Goal: Task Accomplishment & Management: Complete application form

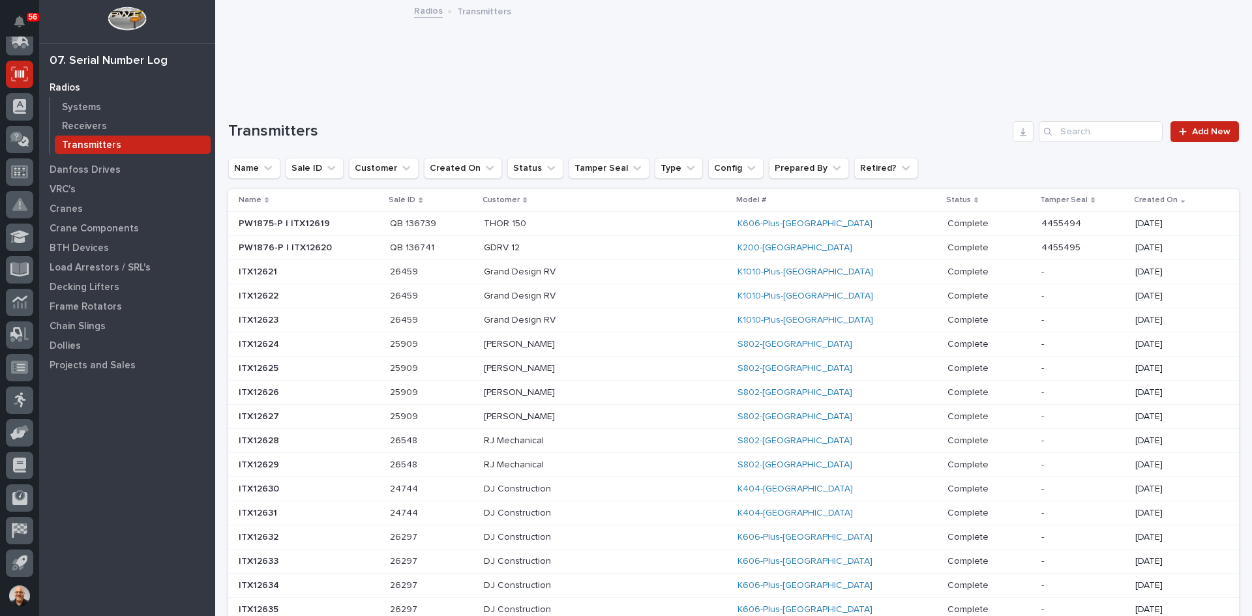
scroll to position [172, 0]
click at [1057, 137] on input "Search" at bounding box center [1101, 131] width 124 height 21
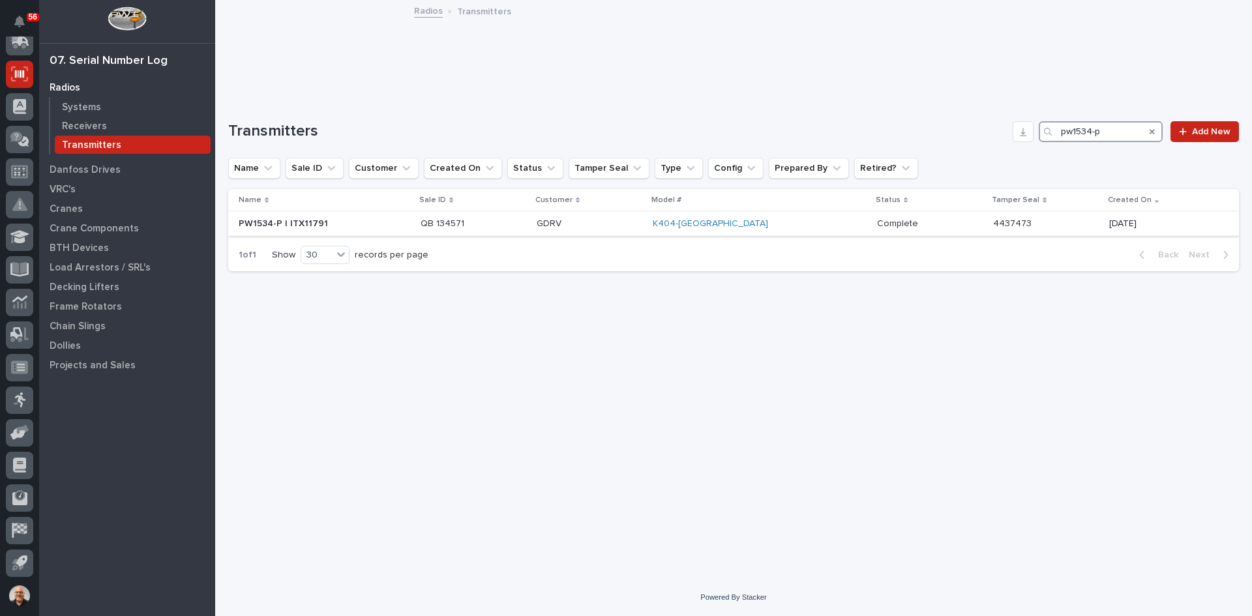
type input "pw1534-p"
click at [642, 224] on p "GDRV" at bounding box center [590, 223] width 106 height 11
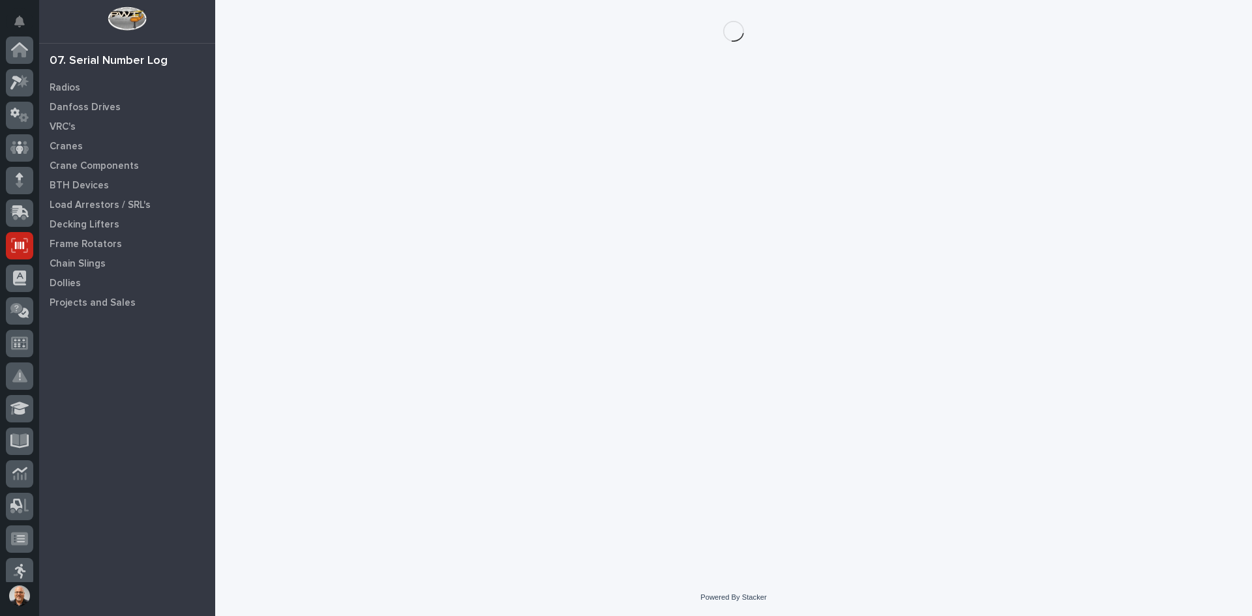
scroll to position [172, 0]
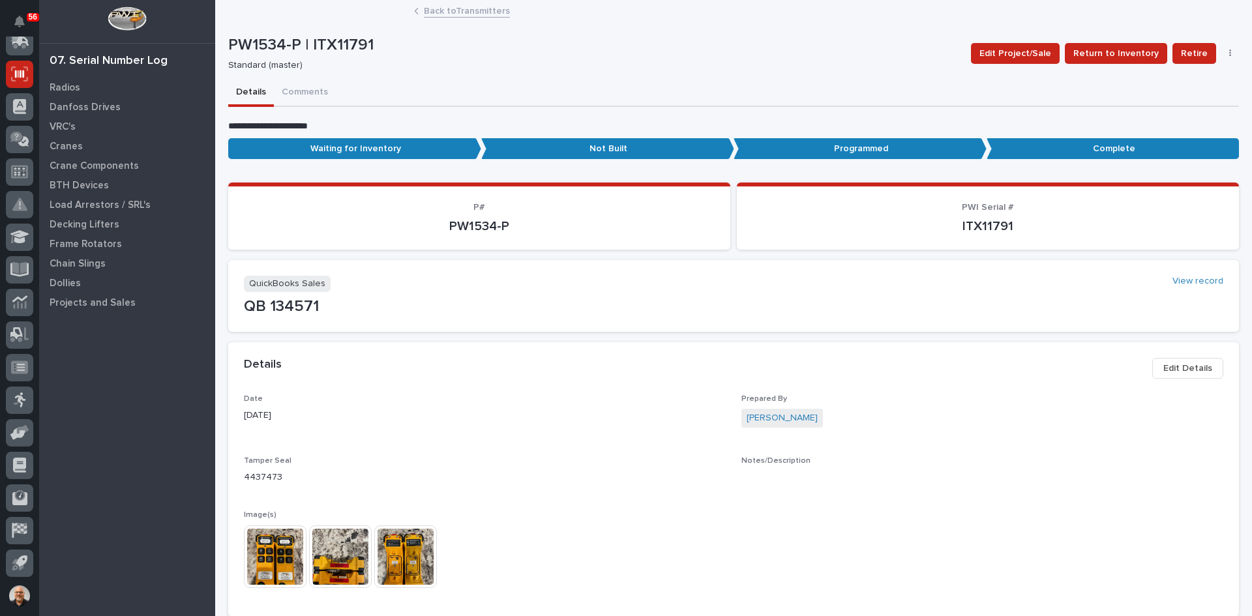
click at [279, 550] on img at bounding box center [275, 557] width 63 height 63
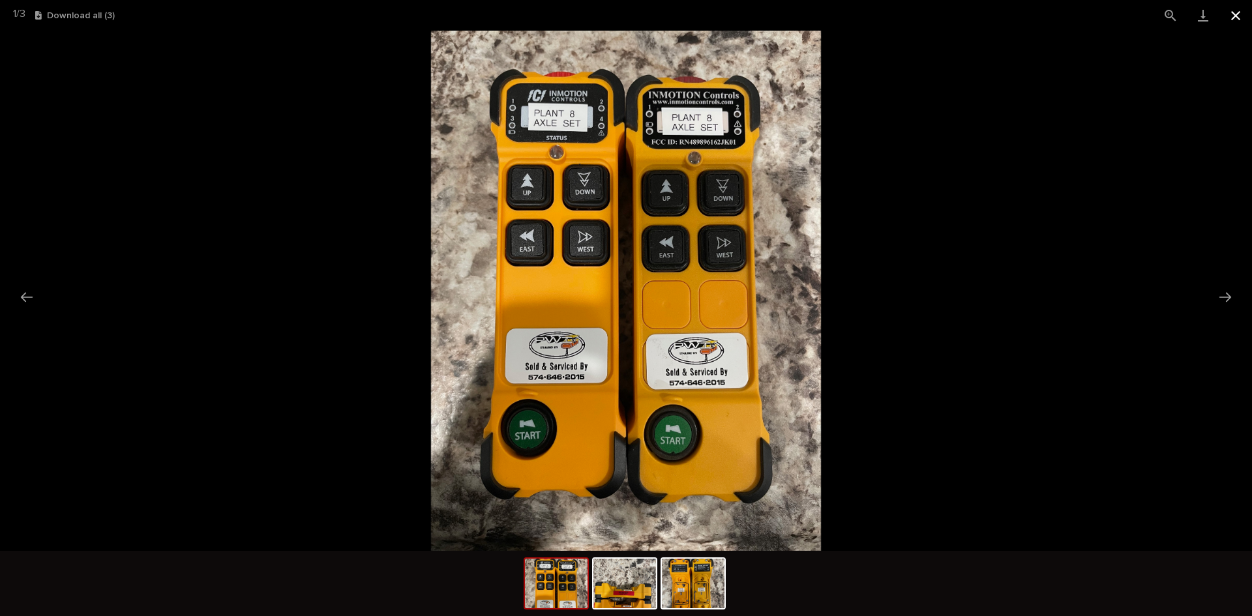
click at [1237, 14] on button "Close gallery" at bounding box center [1236, 15] width 33 height 31
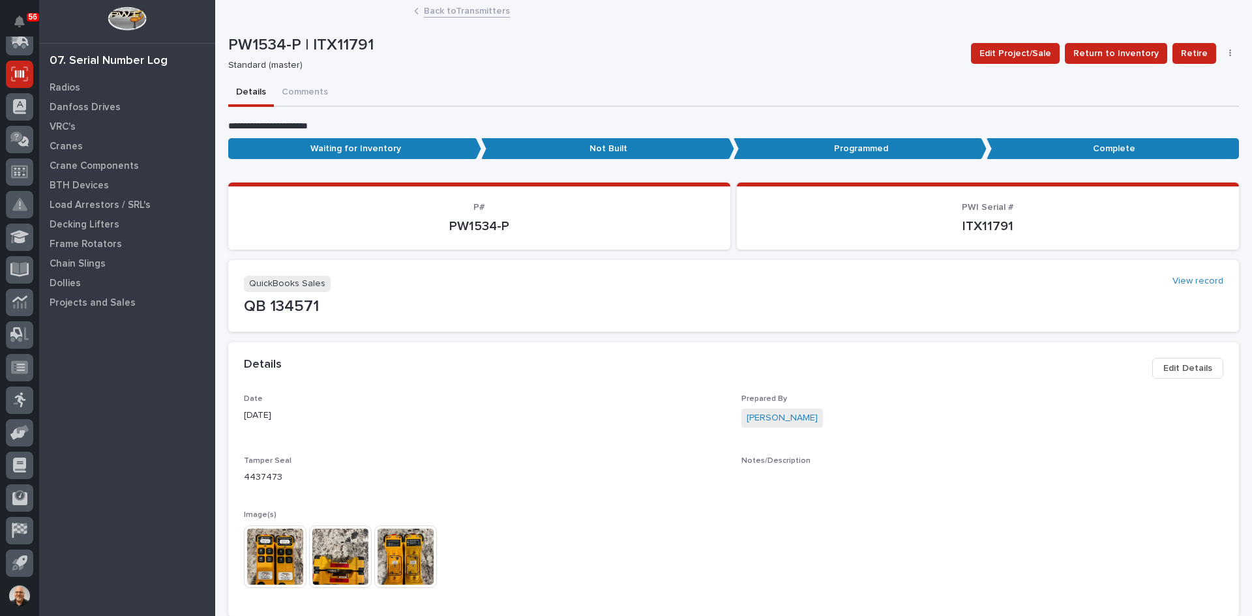
click at [1229, 54] on icon "button" at bounding box center [1230, 54] width 2 height 8
click at [1177, 76] on button "Delete" at bounding box center [1190, 79] width 86 height 21
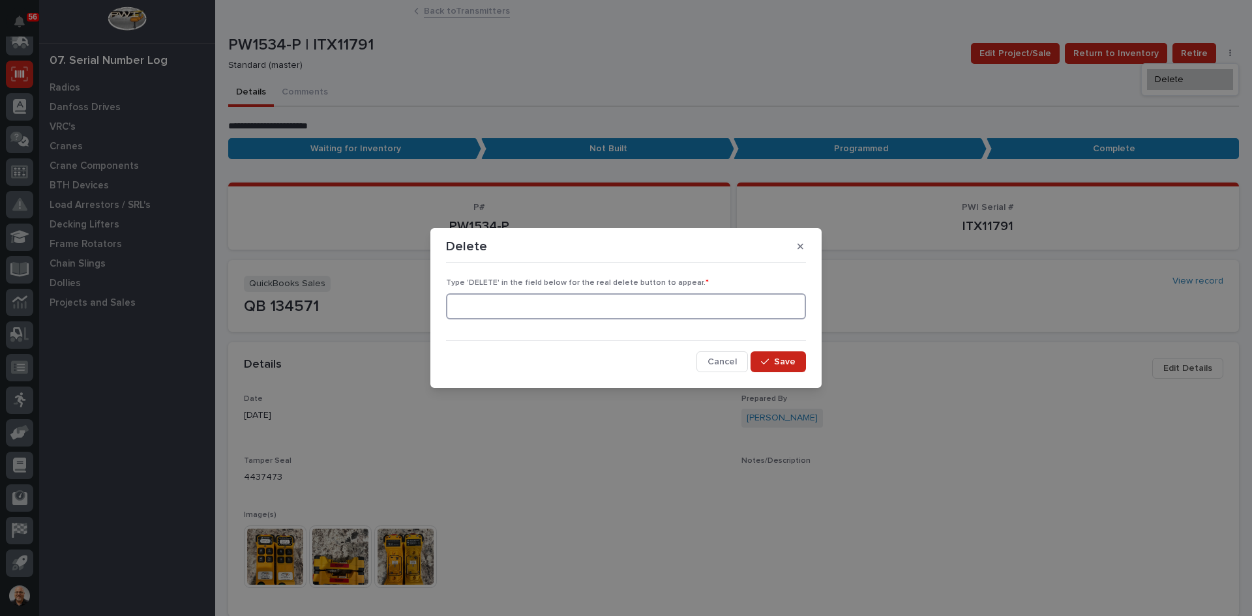
click at [546, 311] on input at bounding box center [626, 306] width 360 height 26
type input "d"
type input "DELETE"
click at [788, 363] on span "Save" at bounding box center [785, 362] width 22 height 12
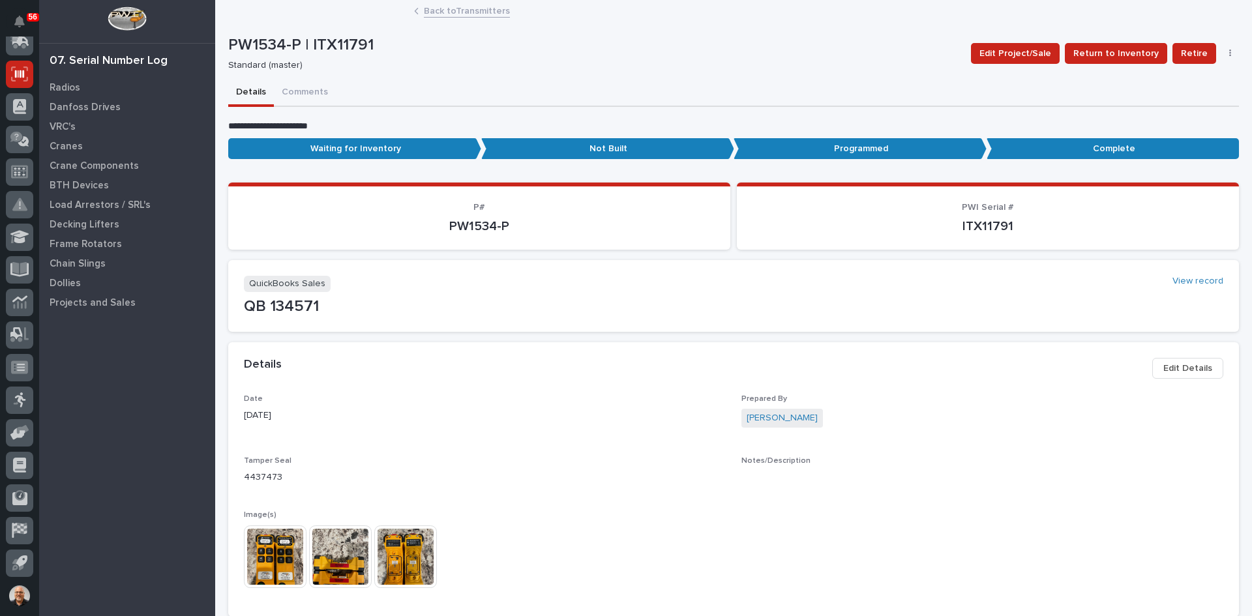
click at [1229, 55] on icon "button" at bounding box center [1230, 53] width 3 height 9
click at [1170, 100] on span "Delete" at bounding box center [1182, 101] width 29 height 12
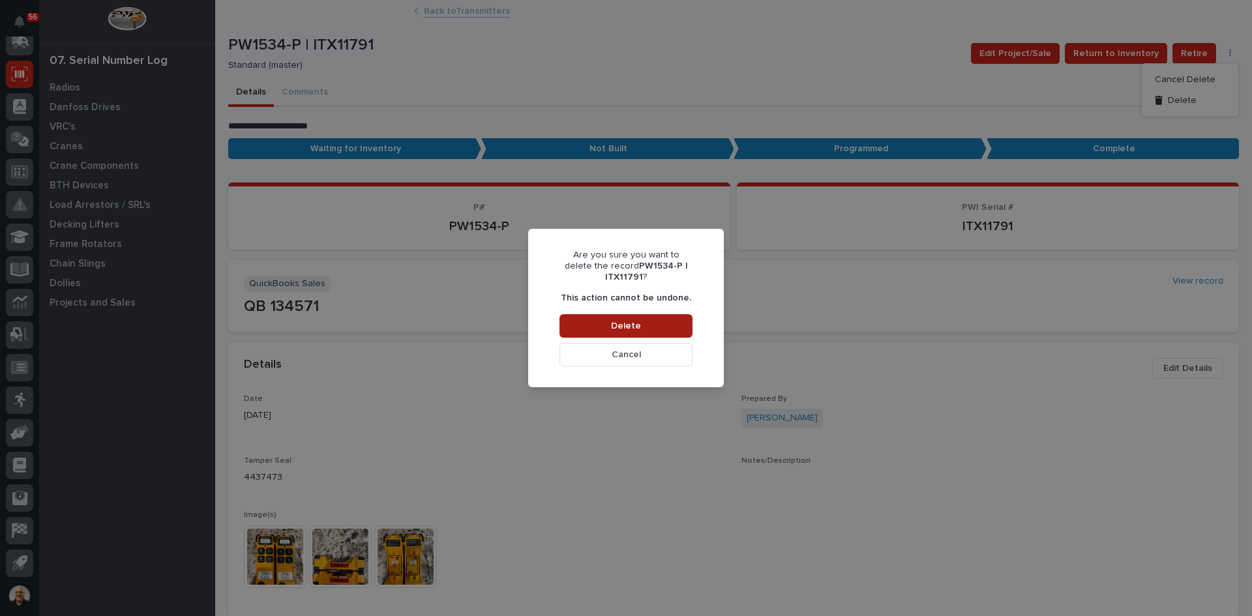
click at [612, 323] on button "Delete" at bounding box center [626, 325] width 133 height 23
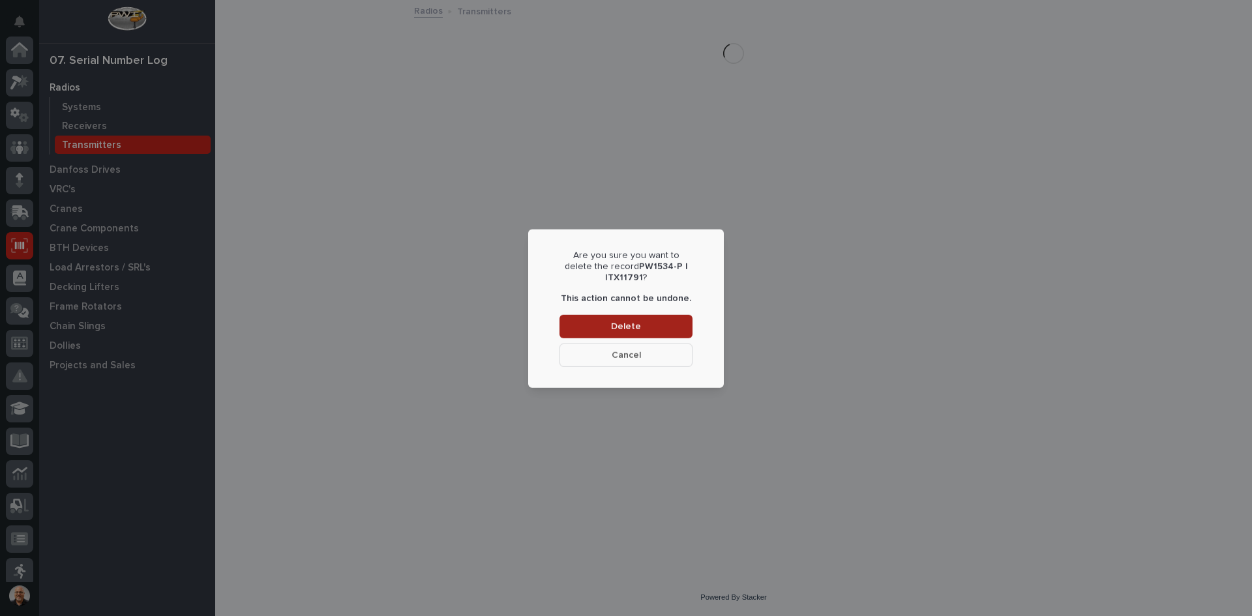
scroll to position [172, 0]
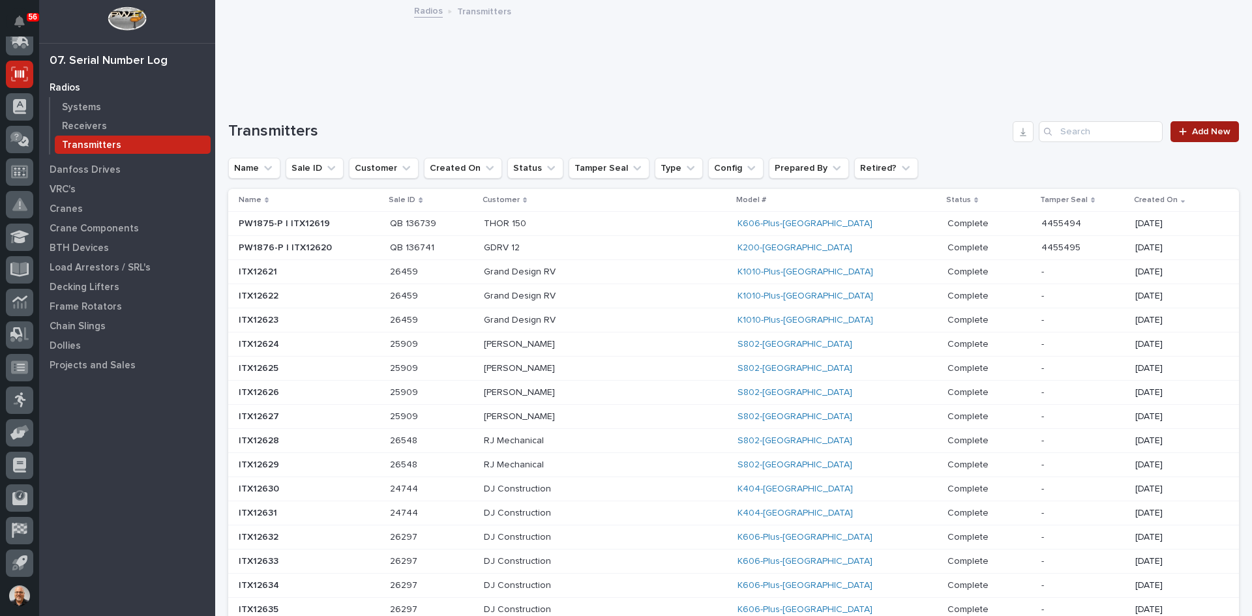
click at [1193, 132] on span "Add New" at bounding box center [1211, 131] width 38 height 9
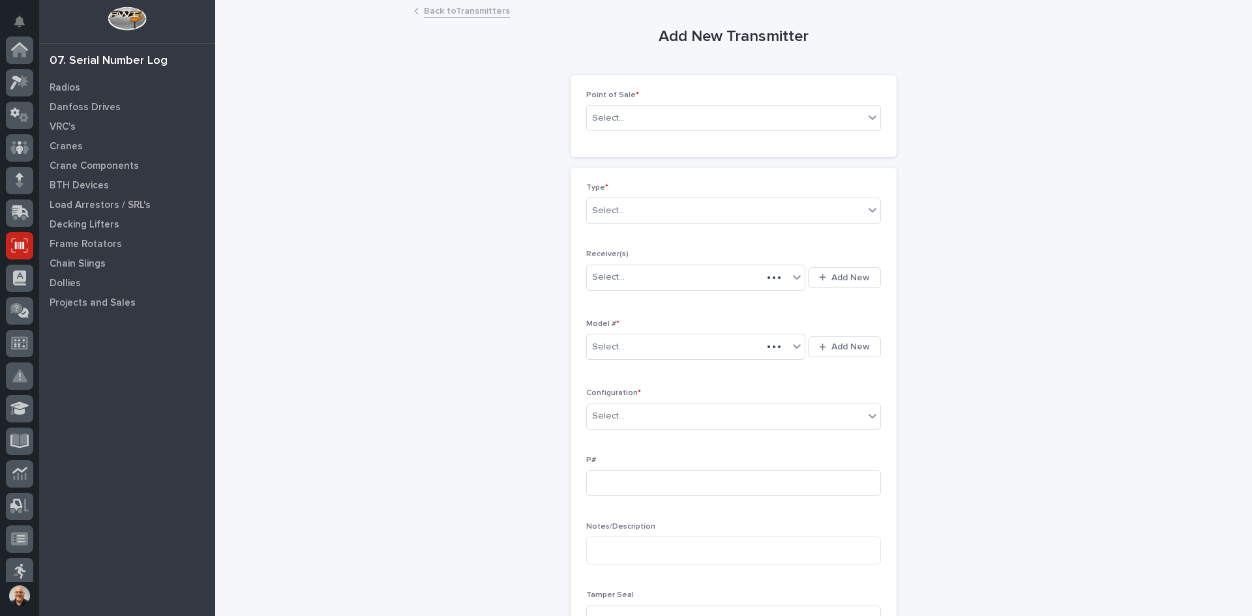
scroll to position [172, 0]
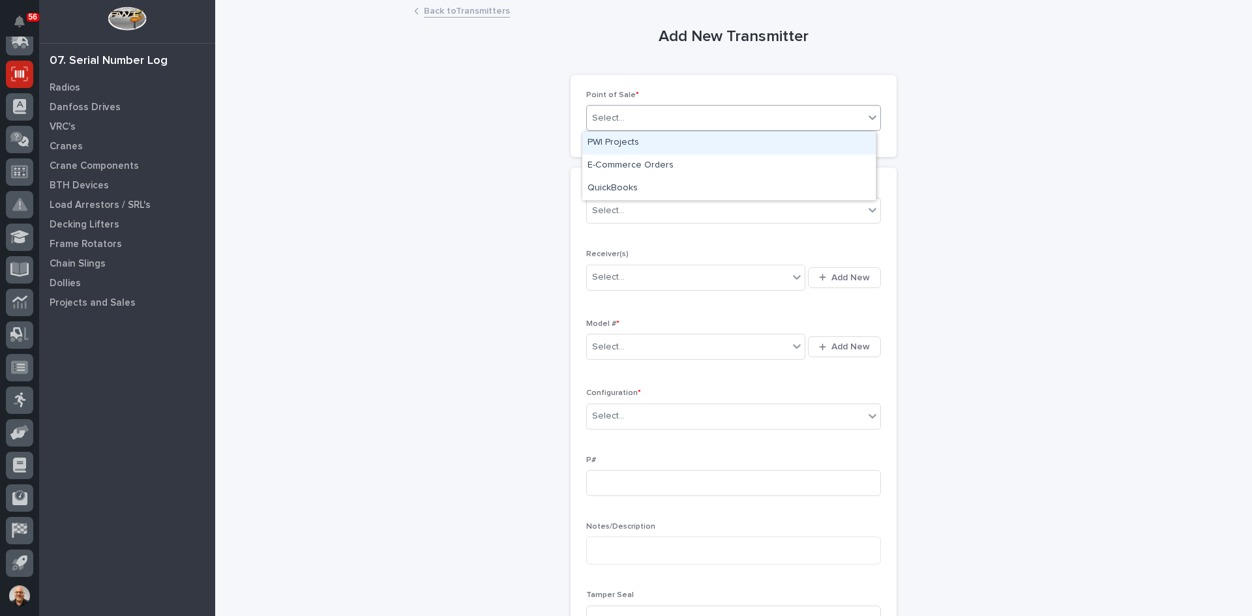
click at [634, 116] on div "Select..." at bounding box center [725, 119] width 277 height 22
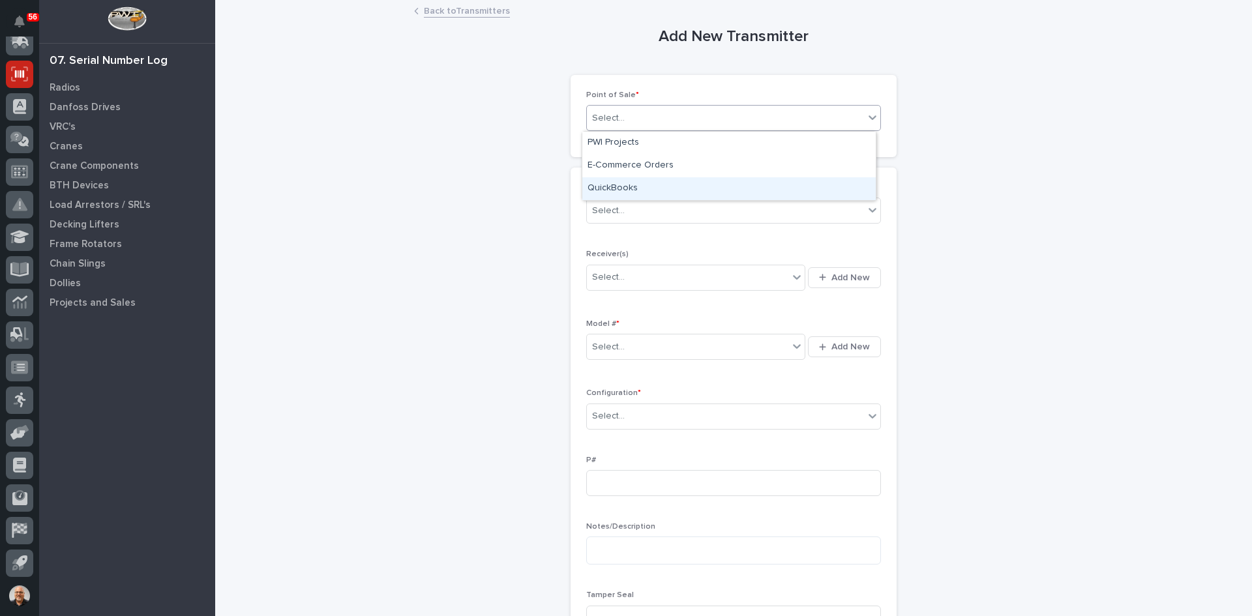
click at [622, 187] on div "QuickBooks" at bounding box center [728, 188] width 293 height 23
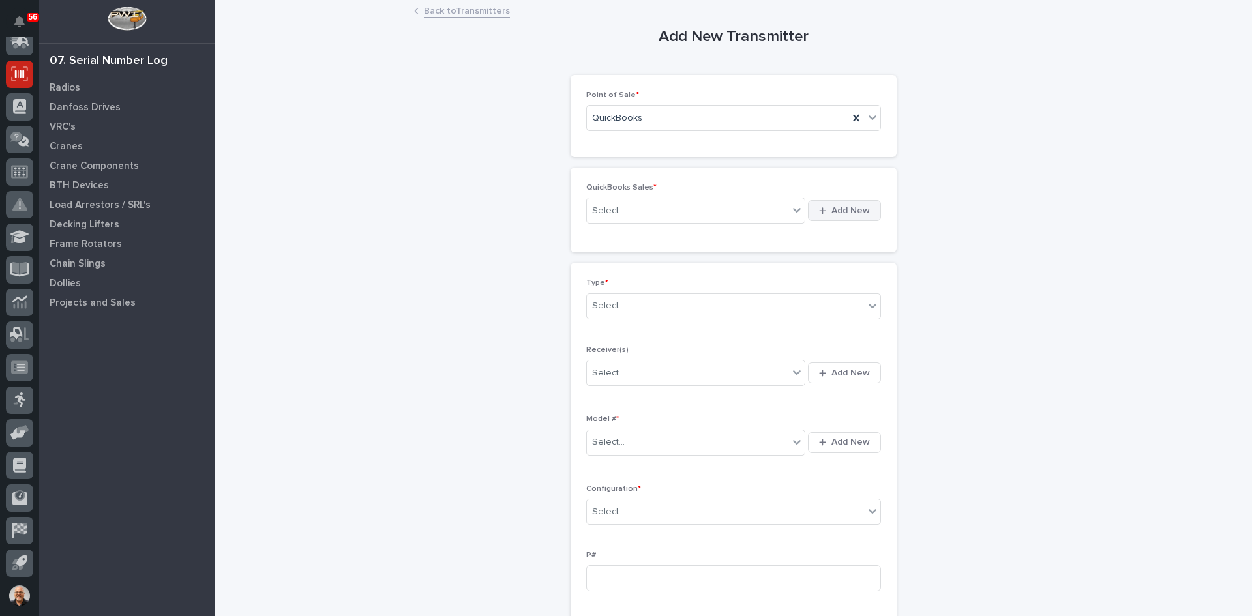
click at [861, 207] on span "Add New" at bounding box center [851, 211] width 38 height 12
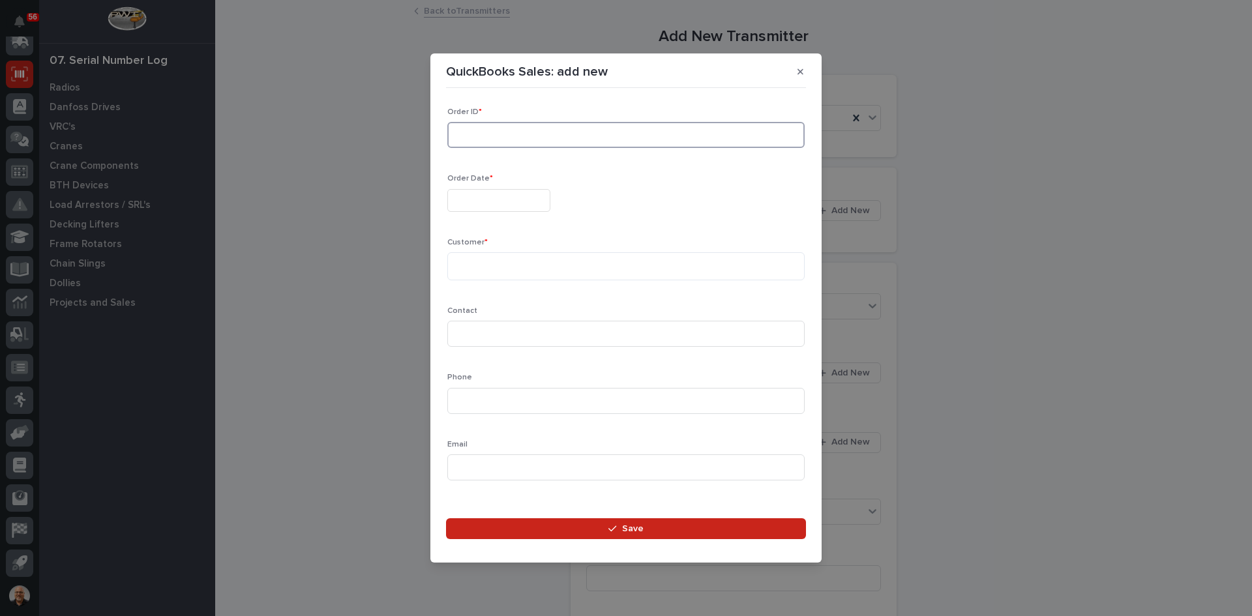
click at [483, 134] on input at bounding box center [625, 135] width 357 height 26
type input "136757"
click at [497, 200] on input "text" at bounding box center [498, 200] width 103 height 23
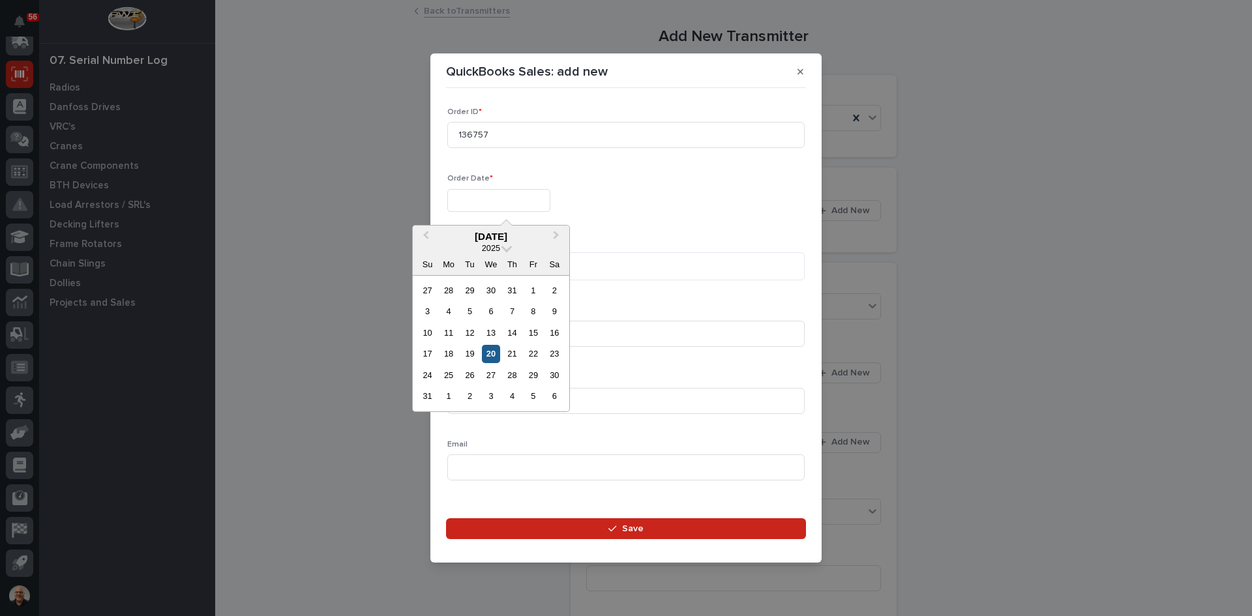
click at [492, 351] on div "20" at bounding box center [491, 354] width 18 height 18
type input "**********"
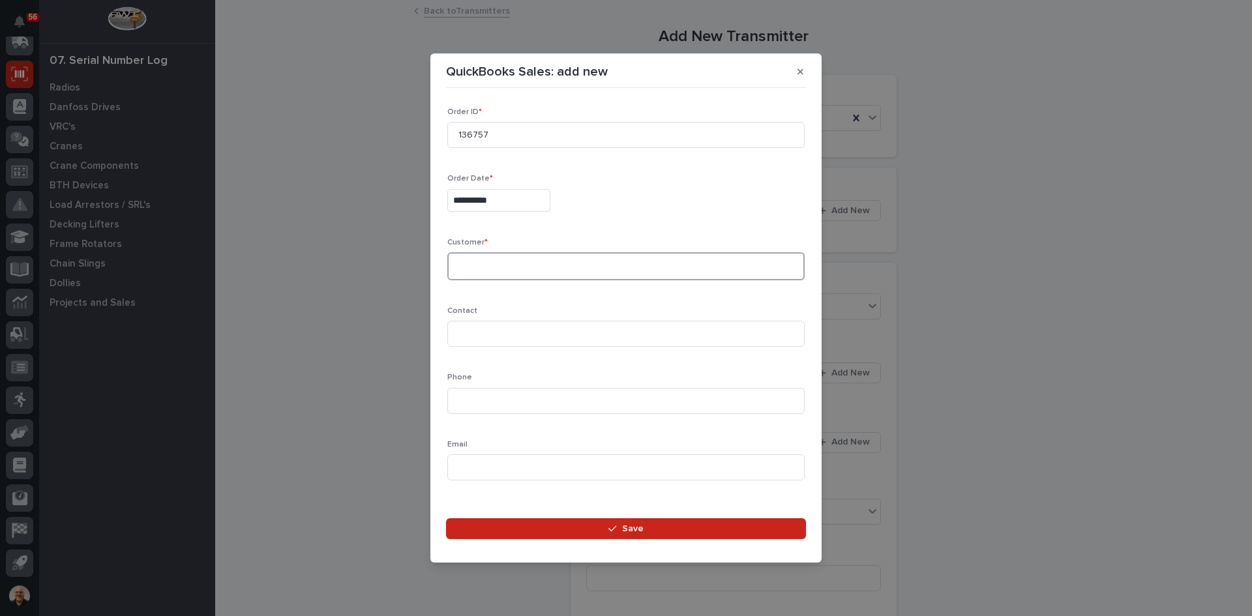
click at [473, 265] on textarea at bounding box center [625, 266] width 357 height 28
type textarea "******"
click at [466, 331] on input at bounding box center [625, 334] width 357 height 26
type input "[PERSON_NAME] / [PERSON_NAME]"
click at [460, 395] on input at bounding box center [625, 401] width 357 height 26
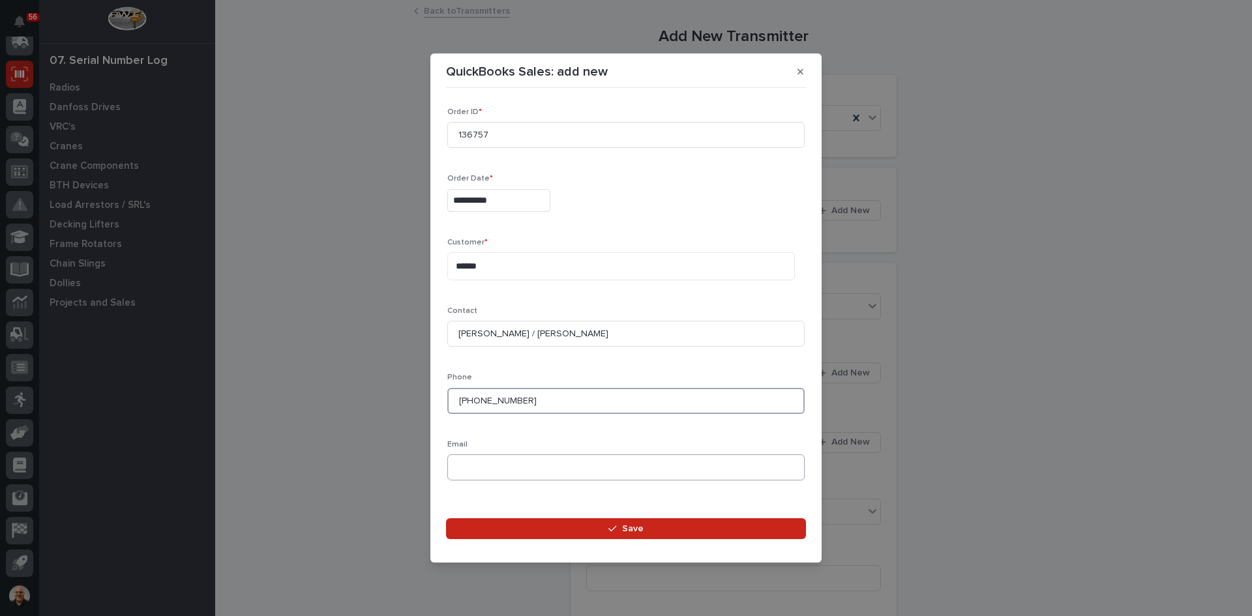
type input "[PHONE_NUMBER]"
click at [466, 468] on input at bounding box center [625, 468] width 357 height 26
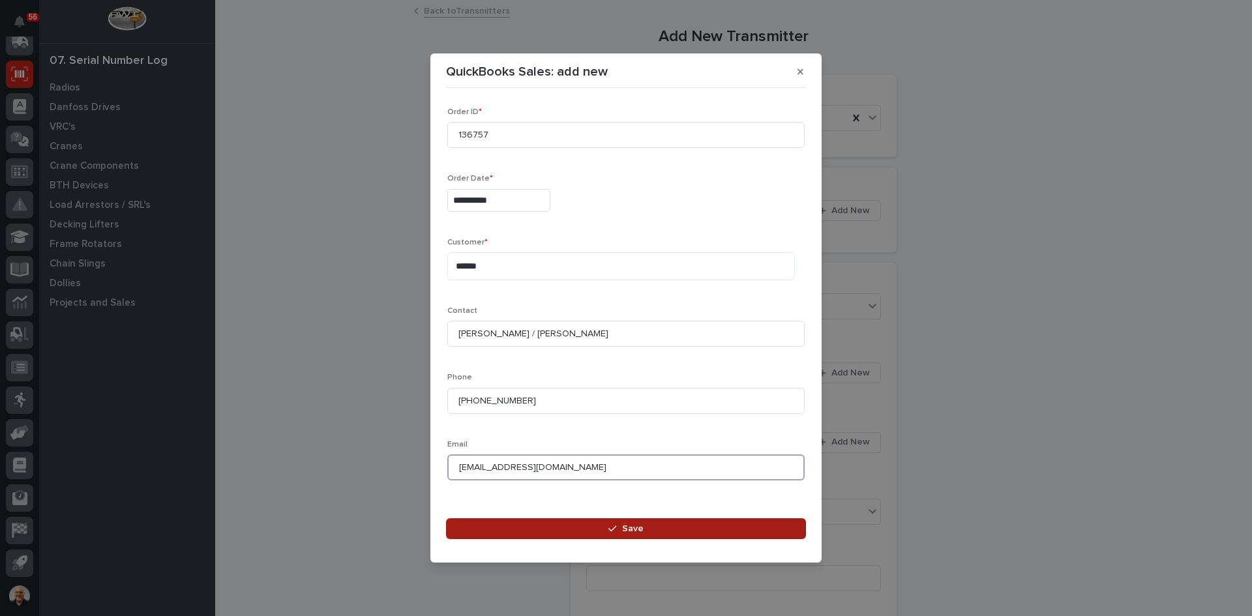
type input "[EMAIL_ADDRESS][DOMAIN_NAME]"
click at [631, 530] on span "Save" at bounding box center [633, 529] width 22 height 12
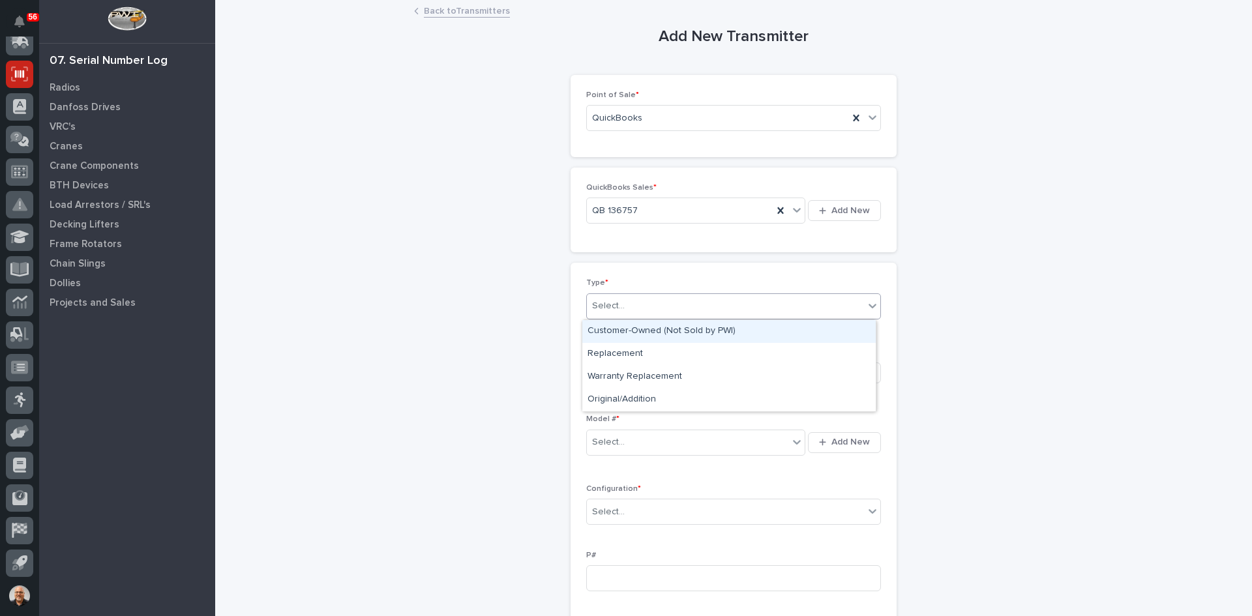
click at [635, 307] on div "Select..." at bounding box center [725, 306] width 277 height 22
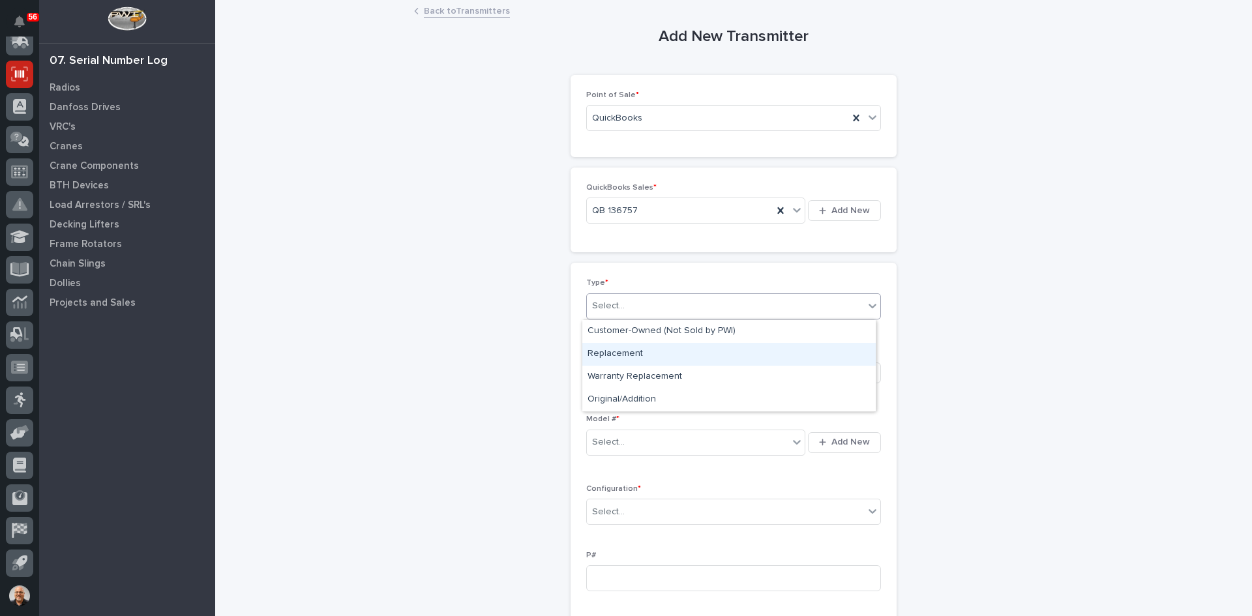
click at [622, 356] on div "Replacement" at bounding box center [728, 354] width 293 height 23
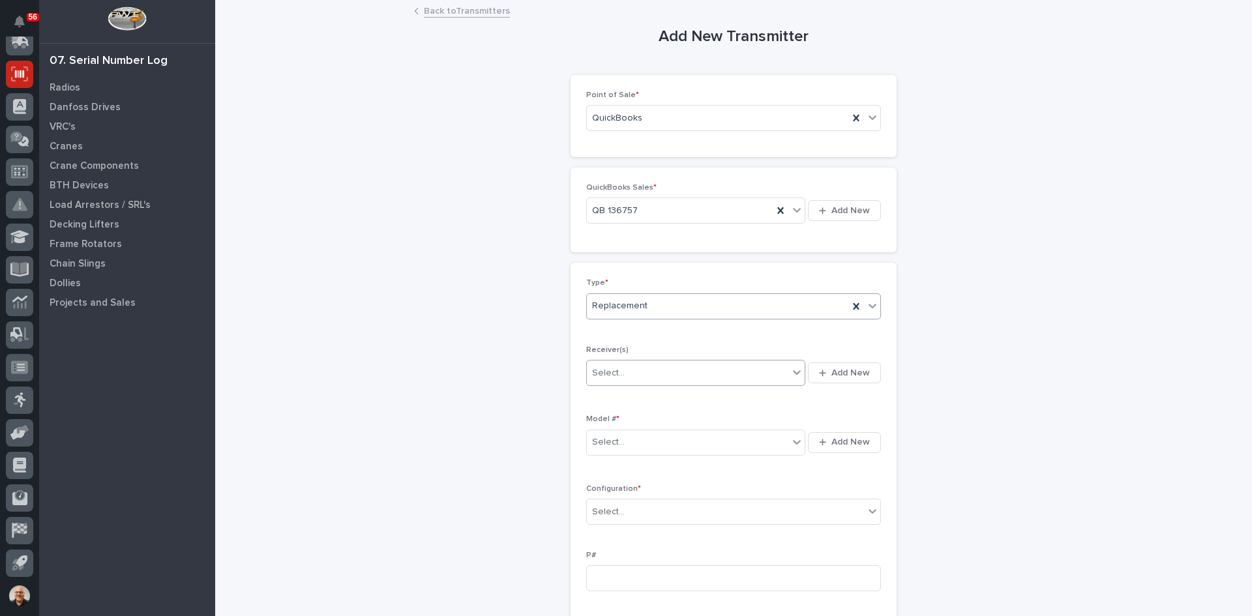
click at [634, 371] on div "Select..." at bounding box center [688, 374] width 202 height 22
type input "********"
click at [629, 439] on div "Select..." at bounding box center [688, 443] width 202 height 22
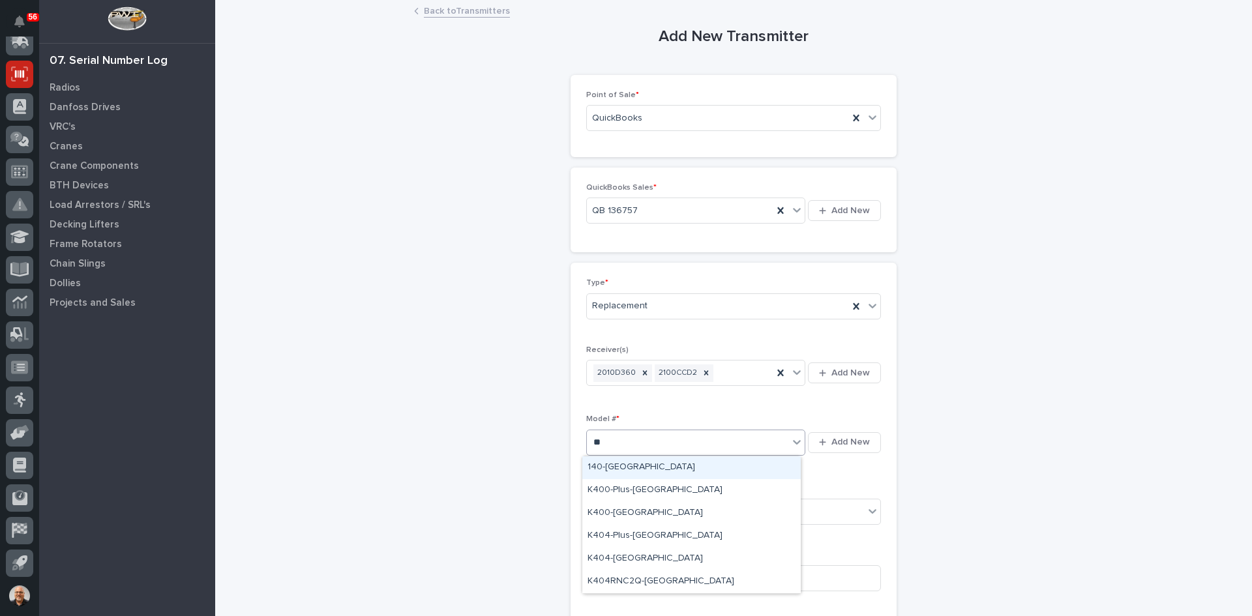
type input "***"
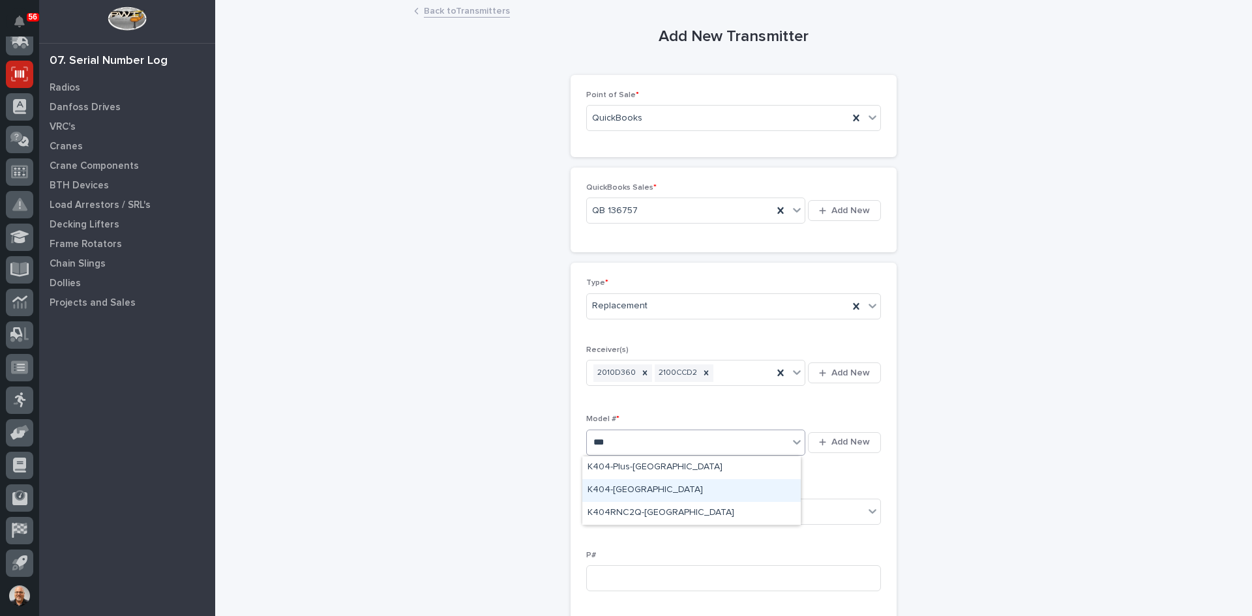
click at [611, 488] on div "K404-[GEOGRAPHIC_DATA]" at bounding box center [691, 490] width 218 height 23
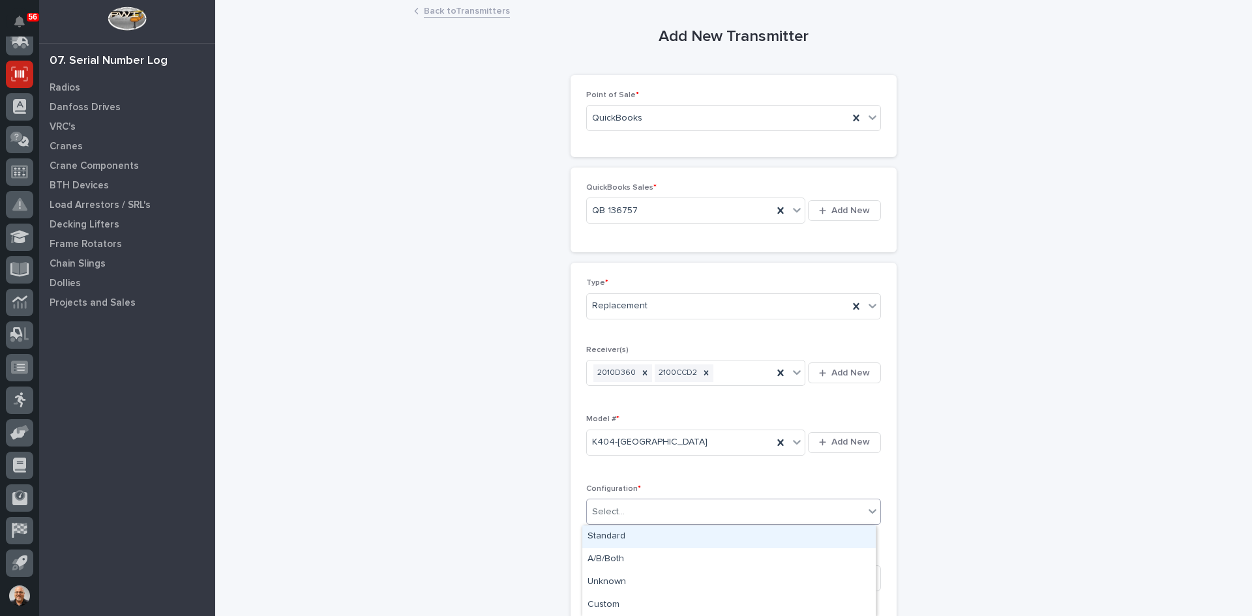
click at [622, 512] on div "Select..." at bounding box center [725, 513] width 277 height 22
click at [621, 533] on div "Standard" at bounding box center [728, 537] width 293 height 23
click at [598, 578] on input at bounding box center [733, 578] width 295 height 26
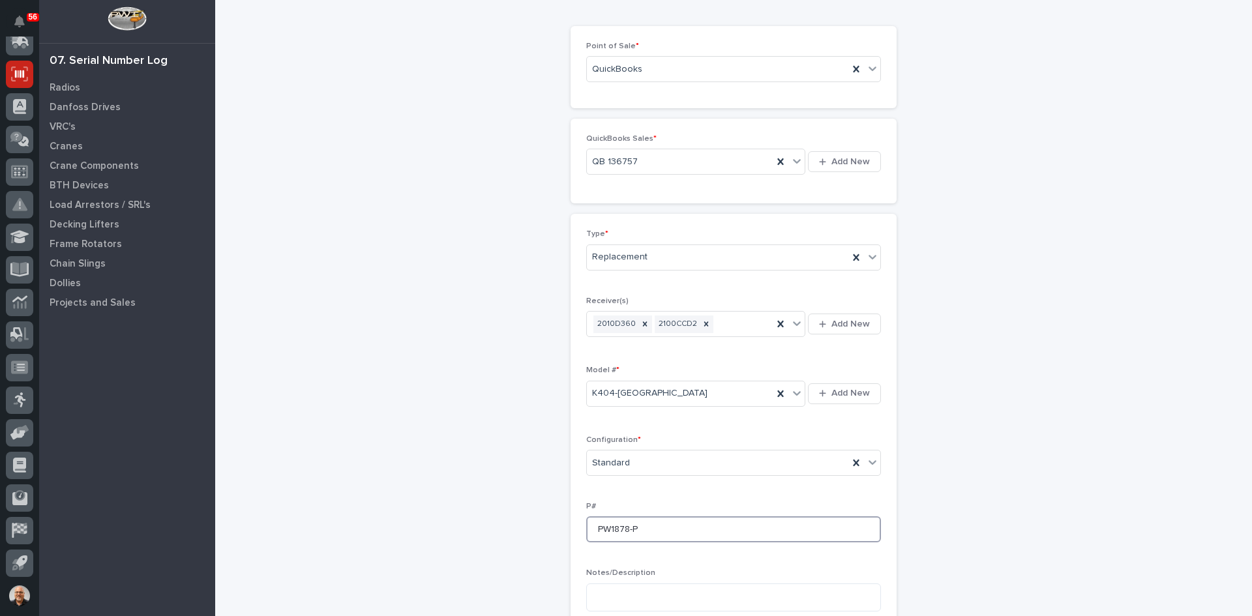
scroll to position [196, 0]
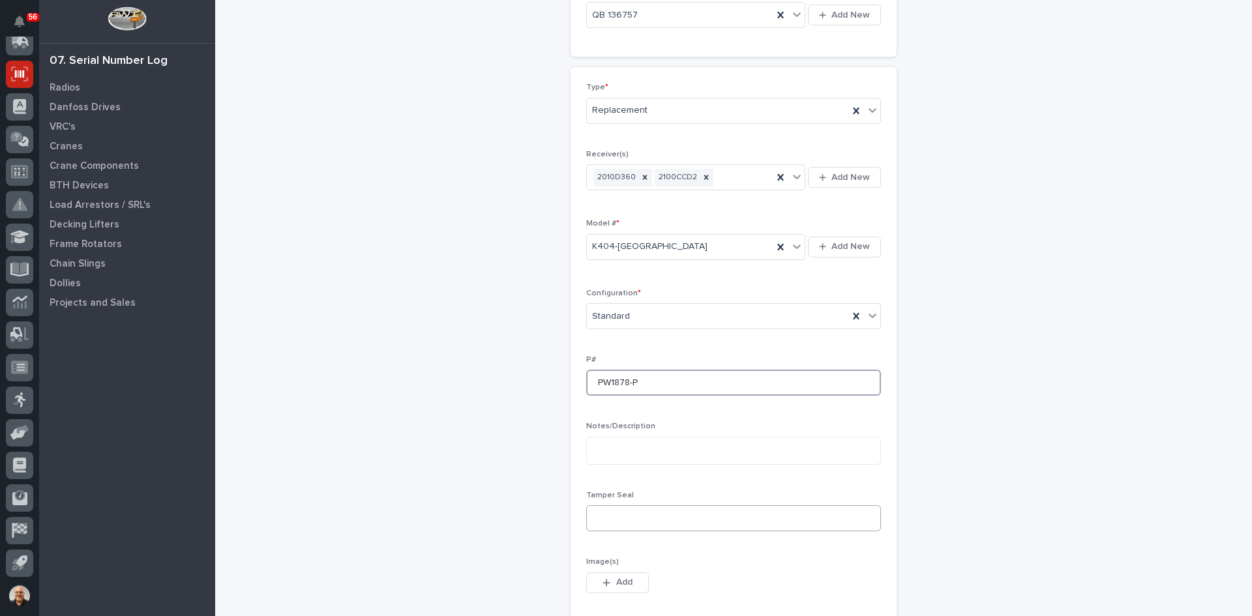
type input "PW1878-P"
click at [616, 515] on input at bounding box center [733, 518] width 295 height 26
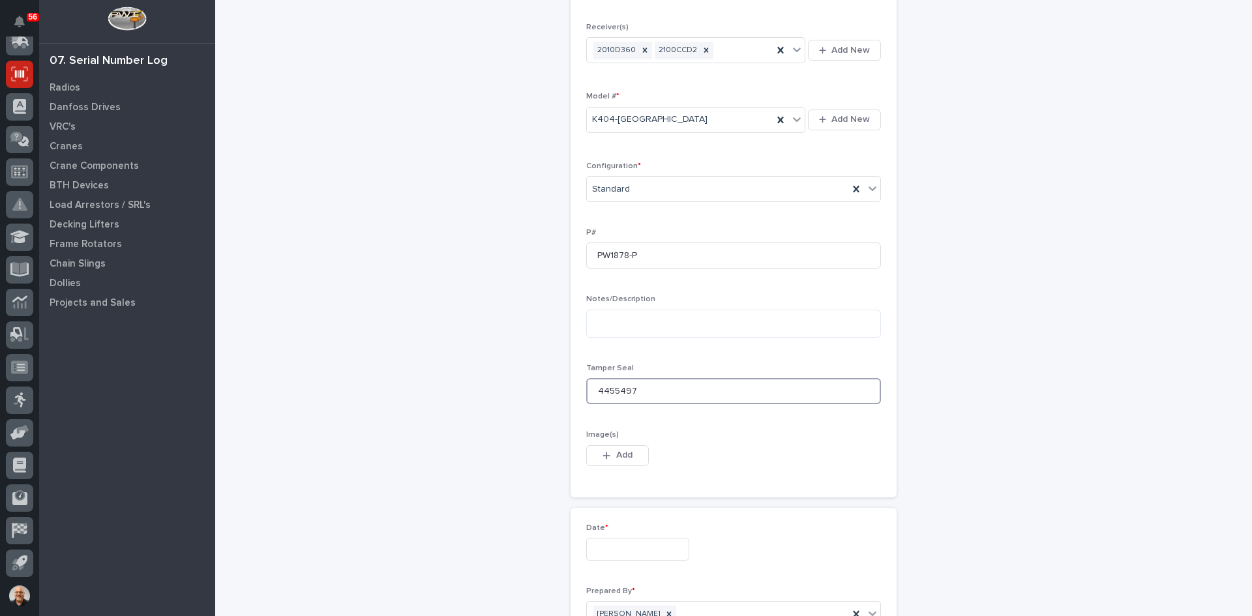
scroll to position [326, 0]
type input "4455497"
click at [616, 446] on span "Add" at bounding box center [624, 452] width 16 height 12
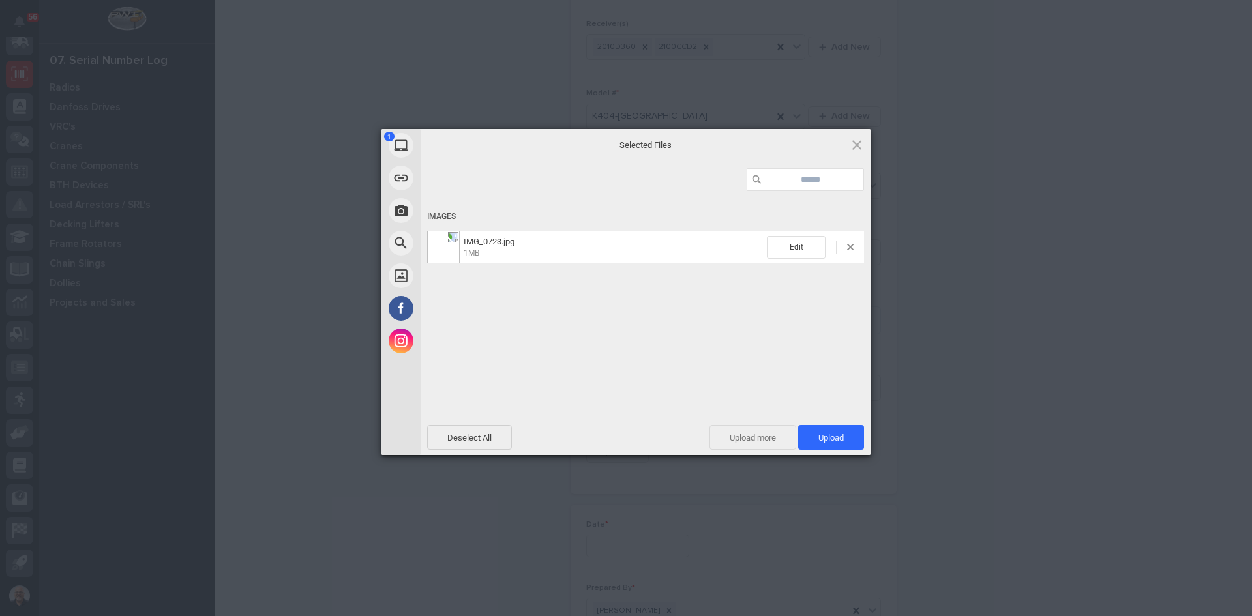
click at [768, 436] on span "Upload more" at bounding box center [753, 437] width 87 height 25
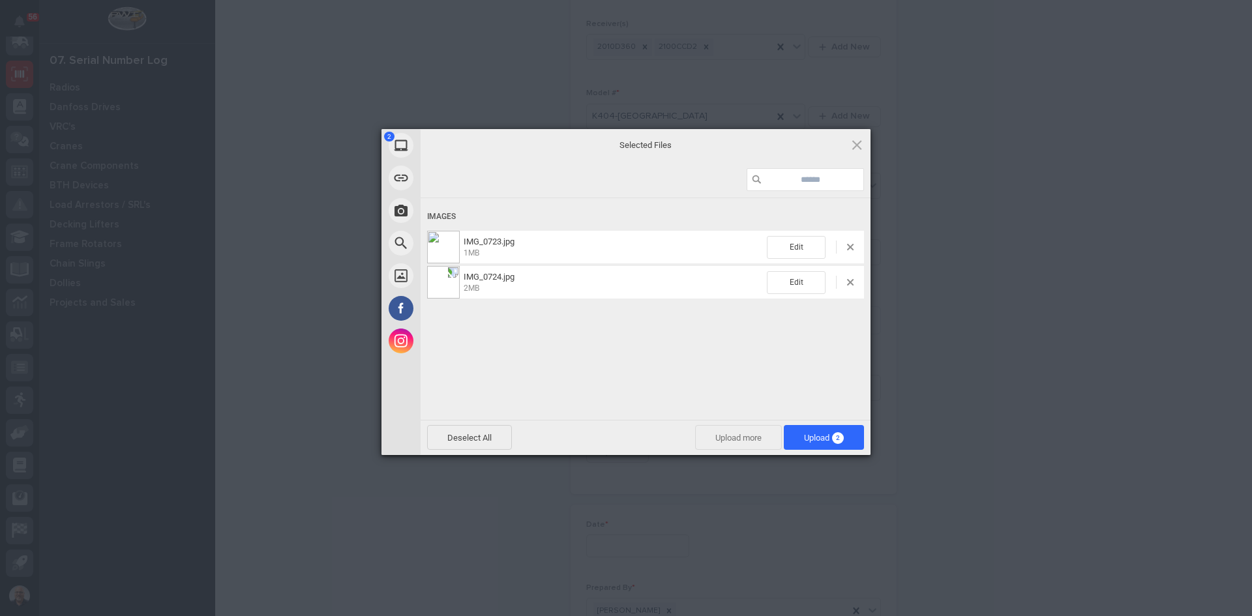
click at [758, 432] on span "Upload more" at bounding box center [738, 437] width 87 height 25
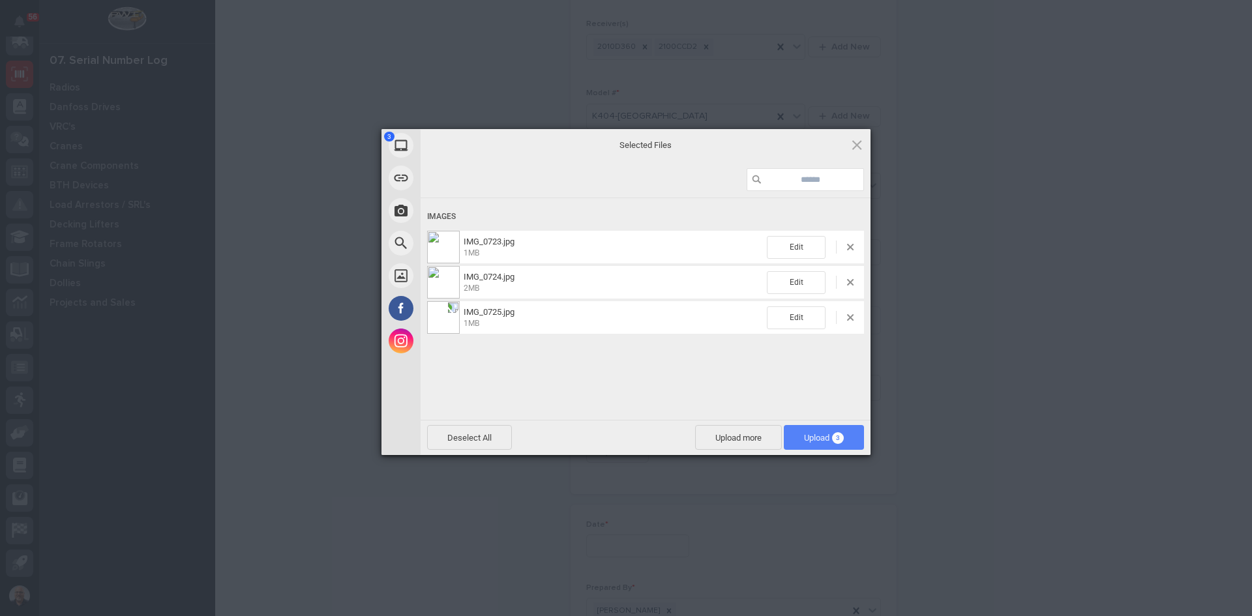
click at [811, 436] on span "Upload 3" at bounding box center [824, 438] width 40 height 10
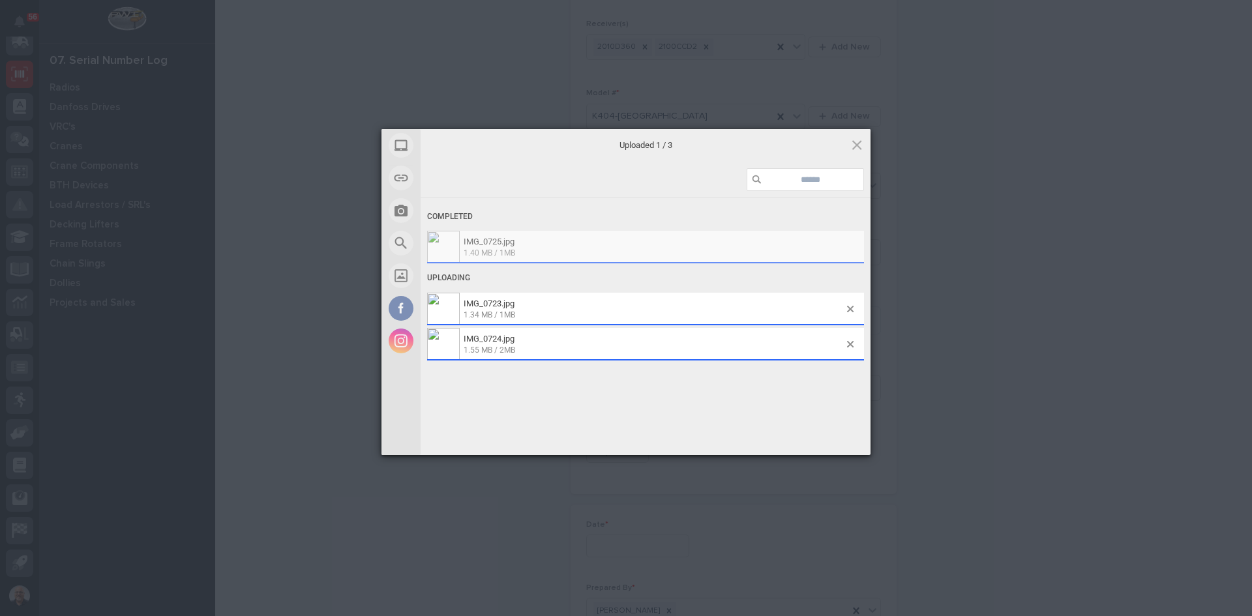
scroll to position [350, 0]
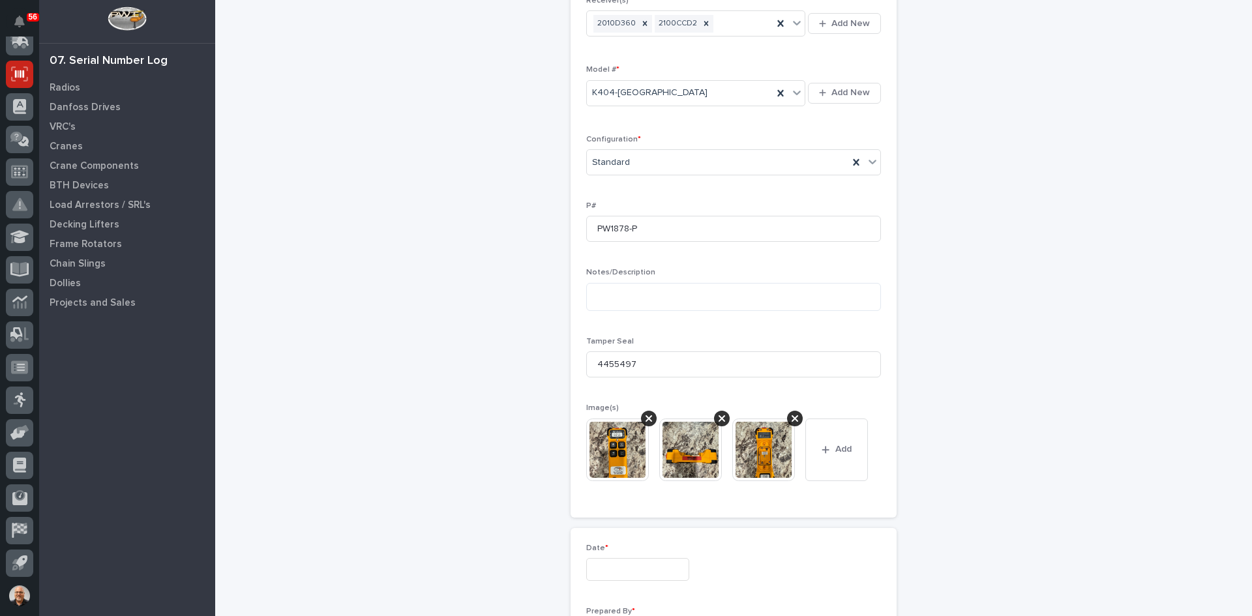
click at [613, 443] on img at bounding box center [617, 450] width 63 height 63
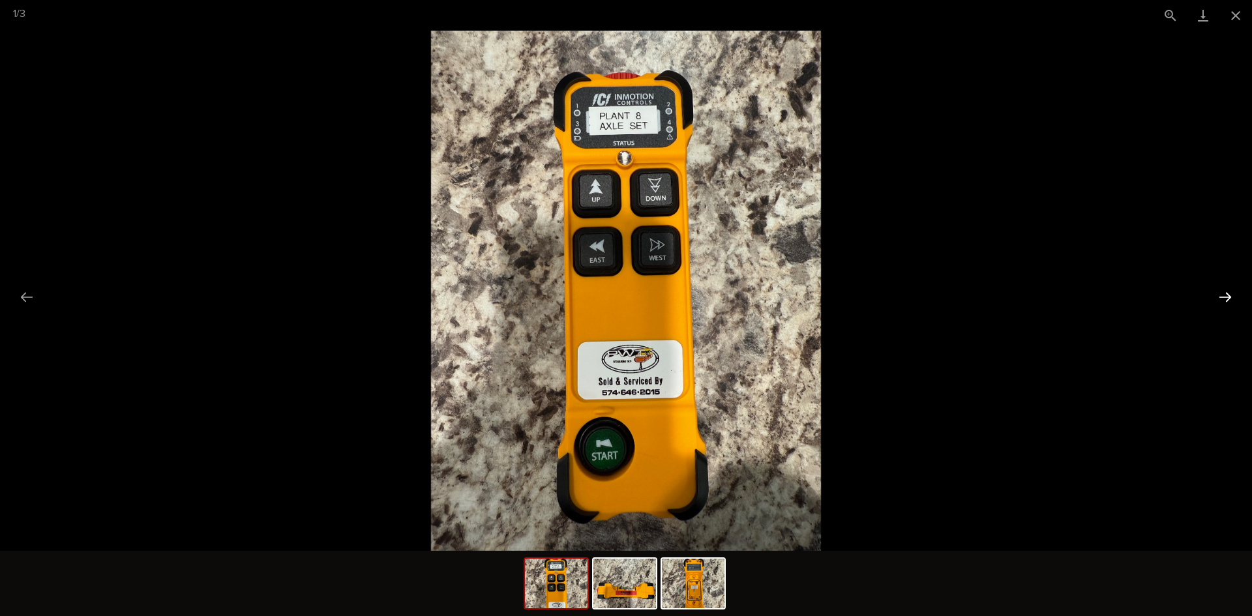
click at [1227, 295] on button "Next slide" at bounding box center [1225, 296] width 27 height 25
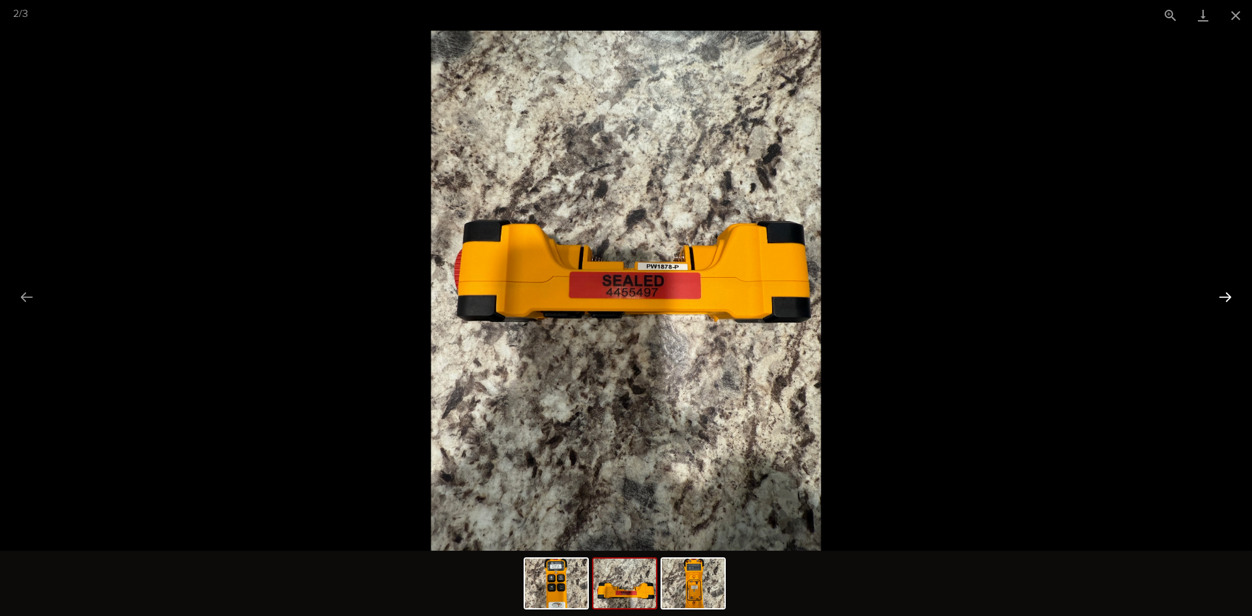
click at [1227, 295] on button "Next slide" at bounding box center [1225, 296] width 27 height 25
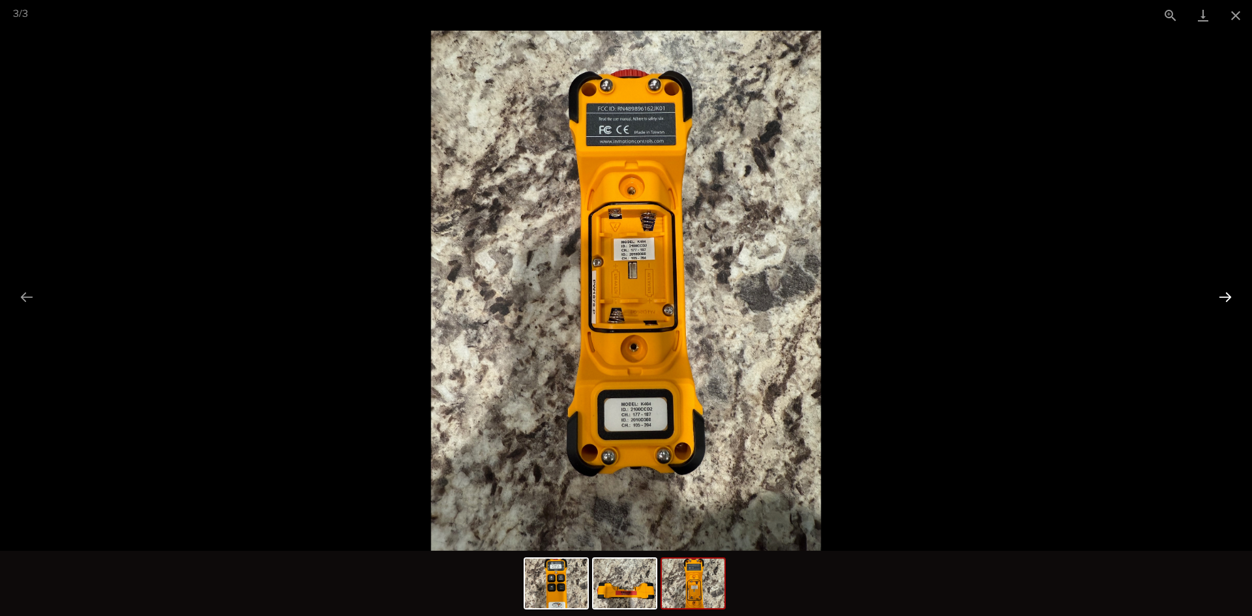
click at [1227, 295] on button "Next slide" at bounding box center [1225, 296] width 27 height 25
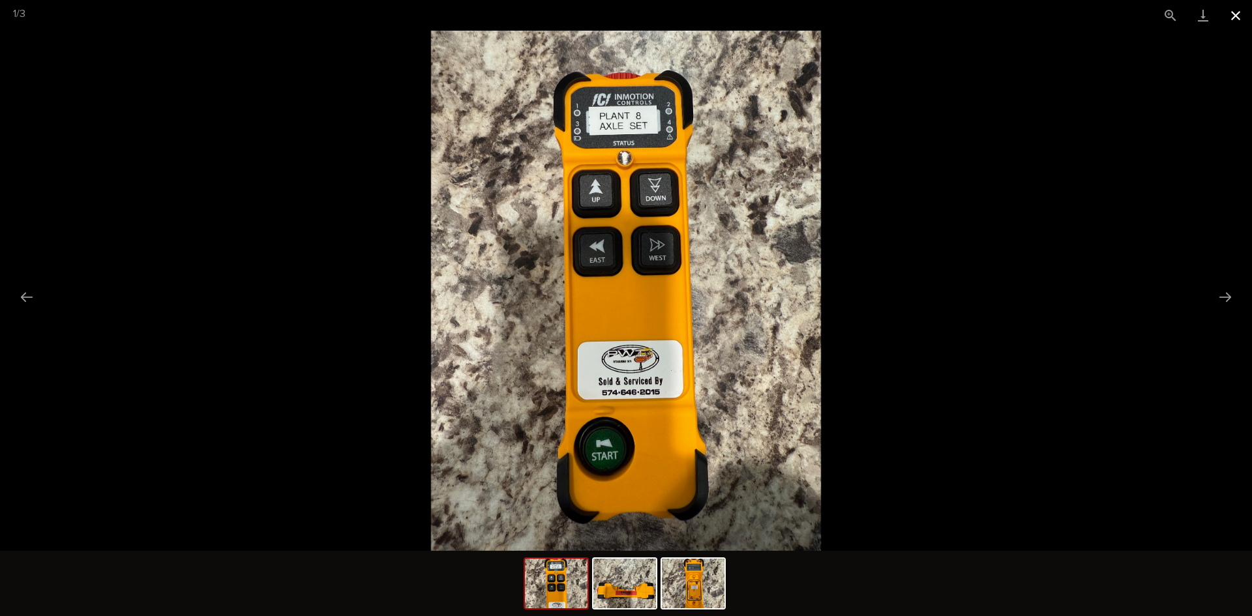
click at [1237, 10] on button "Close gallery" at bounding box center [1236, 15] width 33 height 31
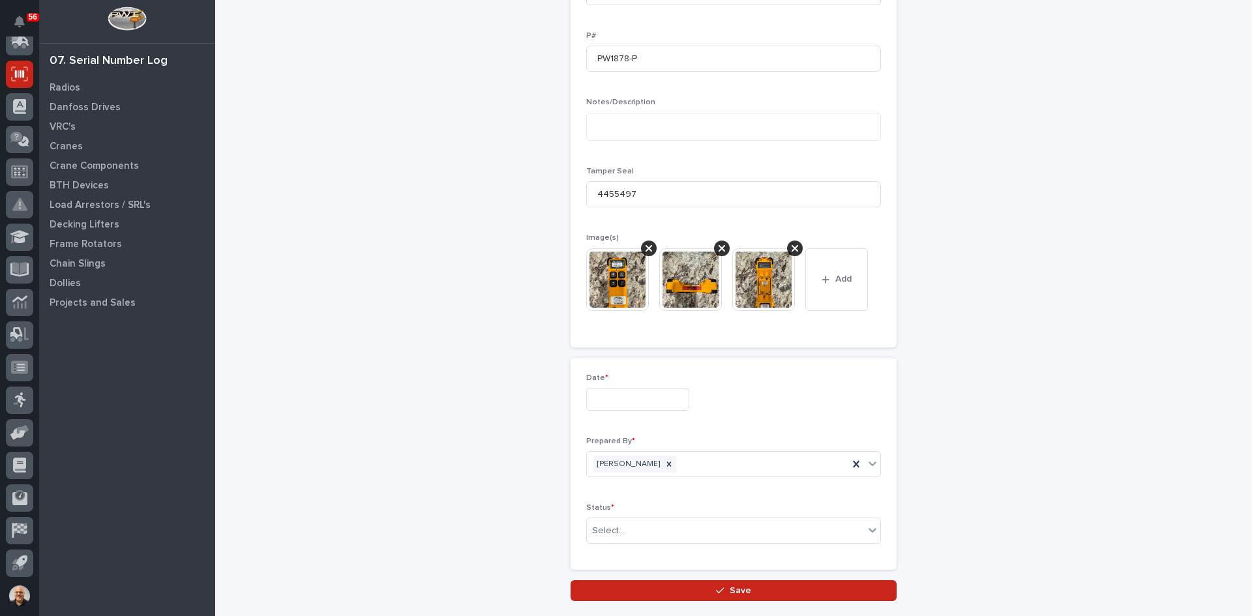
scroll to position [545, 0]
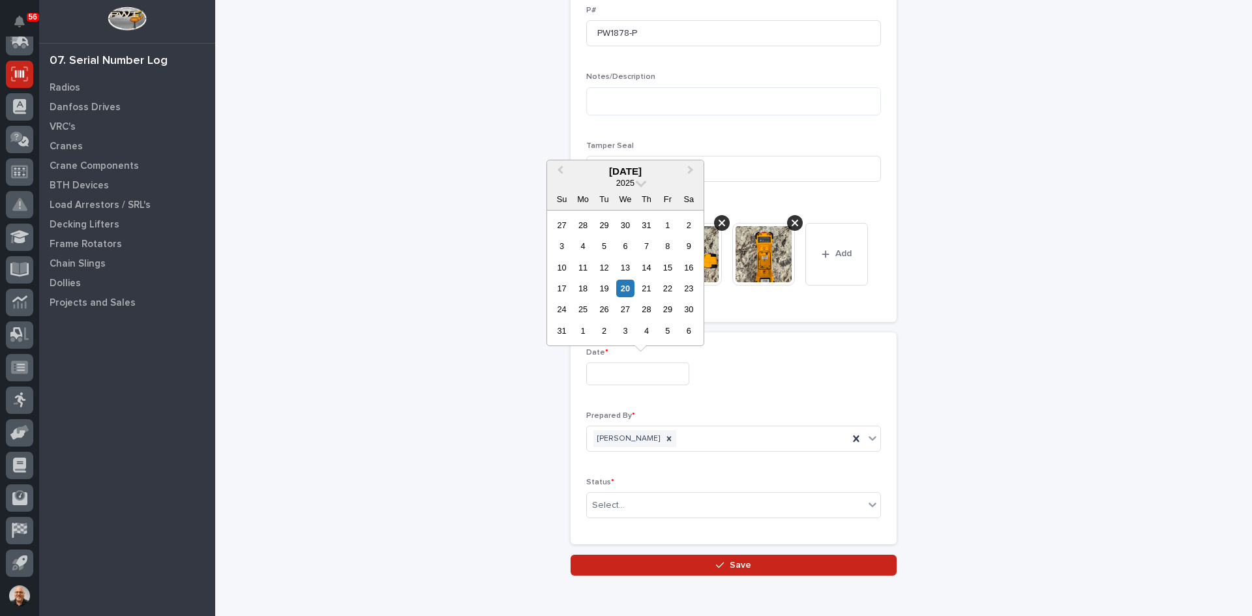
click at [605, 372] on input "text" at bounding box center [637, 374] width 103 height 23
click at [623, 285] on div "20" at bounding box center [625, 289] width 18 height 18
type input "**********"
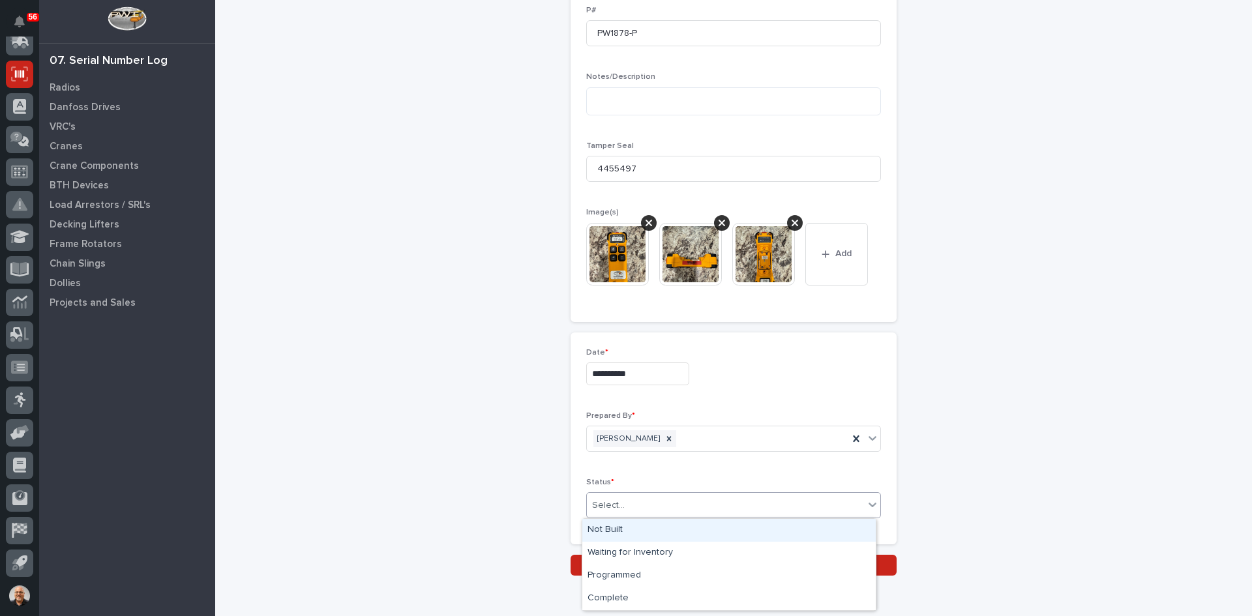
click at [628, 511] on div "Select..." at bounding box center [725, 506] width 277 height 22
click at [621, 593] on div "Complete" at bounding box center [728, 599] width 293 height 23
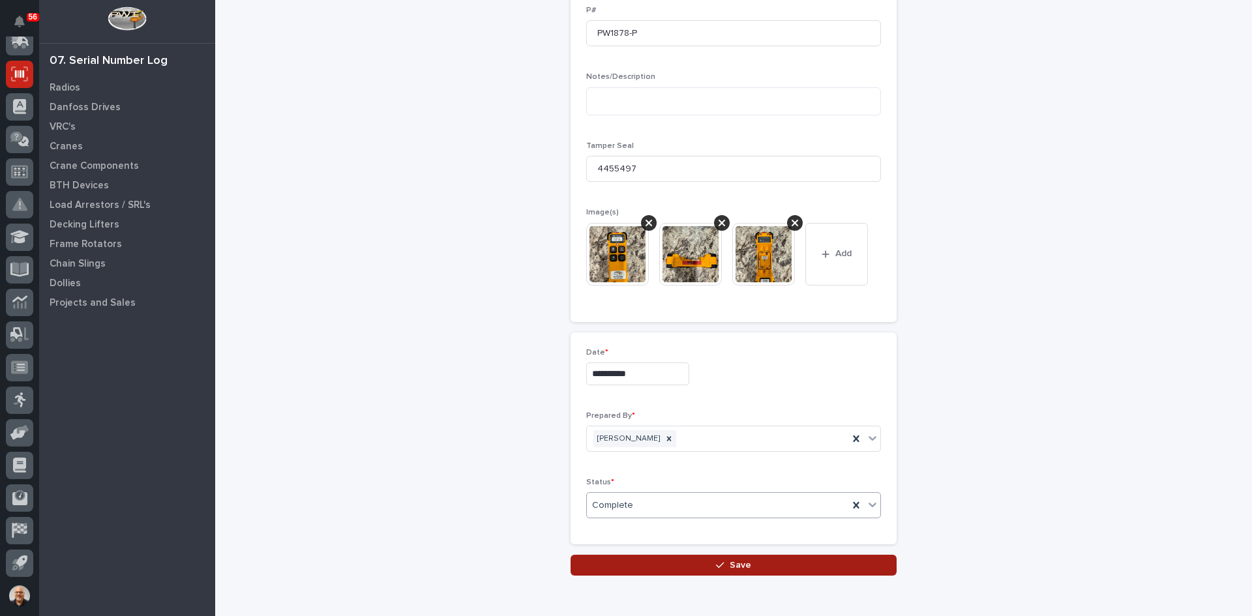
click at [740, 563] on span "Save" at bounding box center [741, 566] width 22 height 12
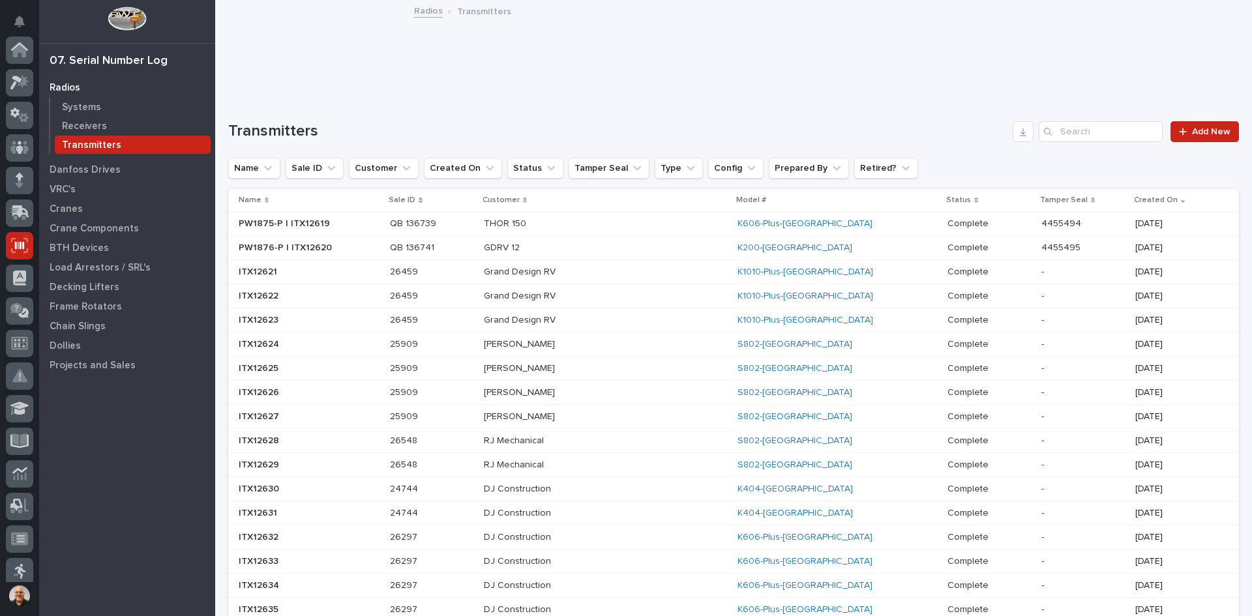
scroll to position [172, 0]
